Goal: Check status

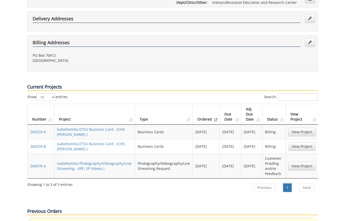
scroll to position [153, 0]
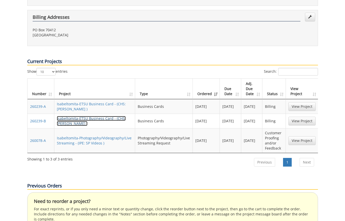
click at [94, 116] on link "Isabeltomita-ETSU Business Card - (CHS: Jones BC )" at bounding box center [91, 121] width 69 height 10
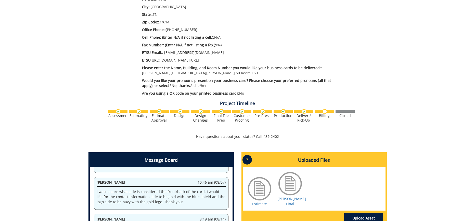
scroll to position [305, 0]
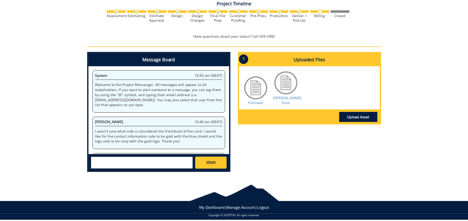
scroll to position [41, 0]
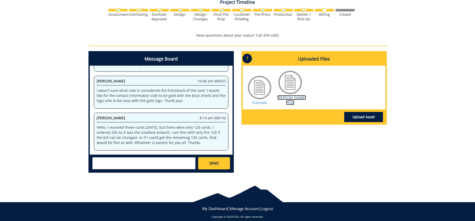
click at [286, 95] on link "[PERSON_NAME] Final" at bounding box center [291, 100] width 29 height 10
